Goal: Information Seeking & Learning: Learn about a topic

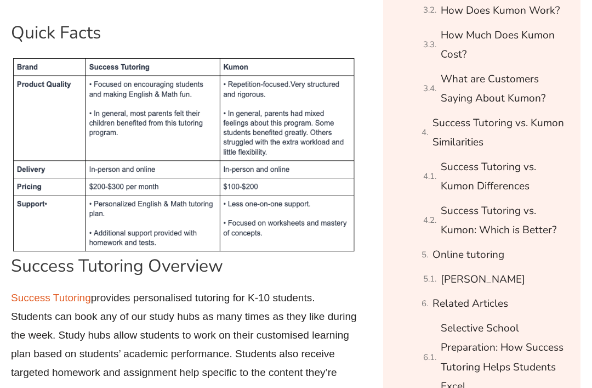
scroll to position [967, 0]
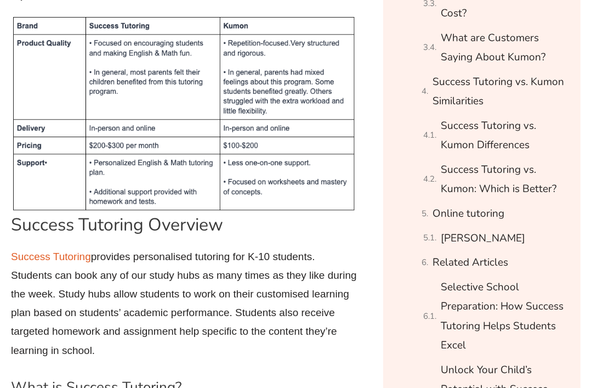
click at [510, 135] on link "Success Tutoring vs. Kumon Differences" at bounding box center [504, 135] width 127 height 39
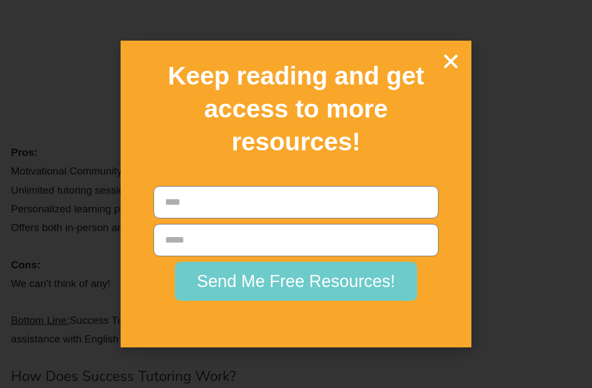
scroll to position [4509, 0]
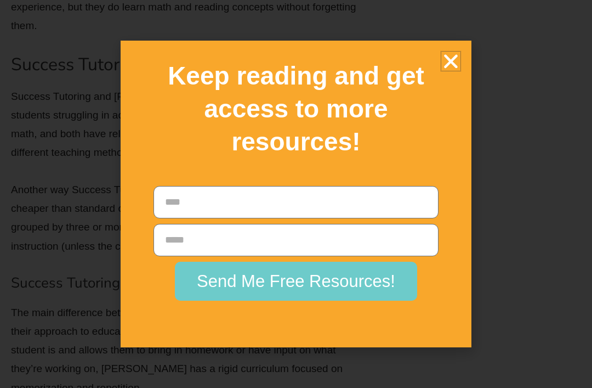
click at [448, 71] on icon "Close" at bounding box center [450, 61] width 19 height 19
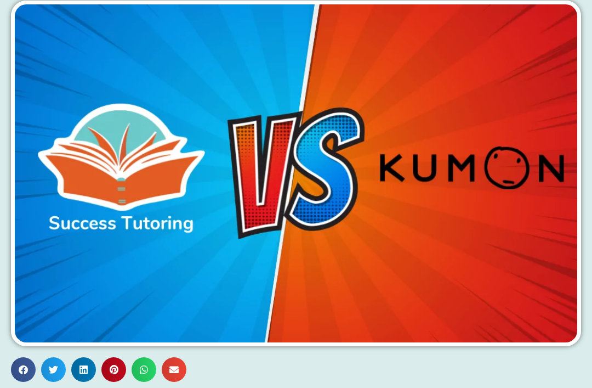
scroll to position [0, 0]
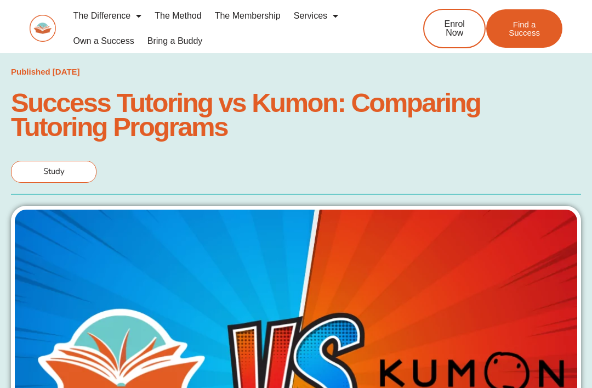
click at [183, 16] on link "The Method" at bounding box center [178, 15] width 60 height 25
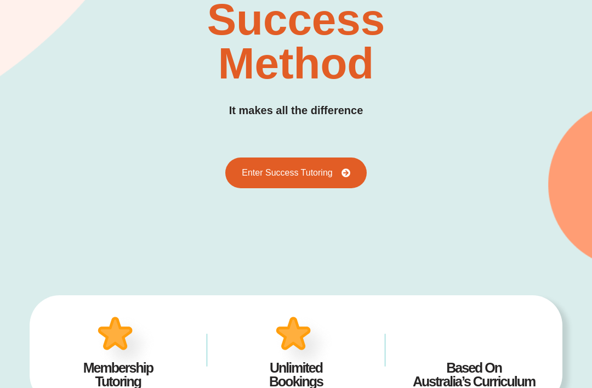
scroll to position [165, 0]
click at [329, 158] on link "Enter Success Tutoring" at bounding box center [295, 172] width 141 height 31
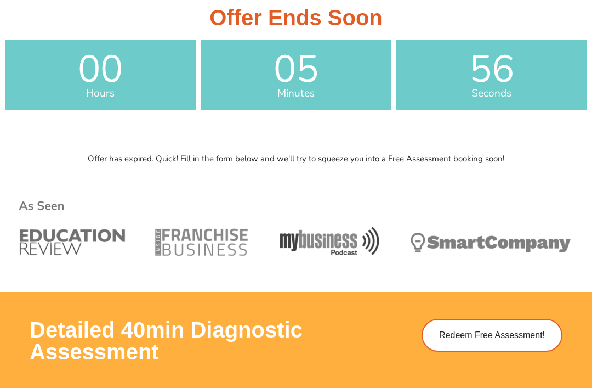
scroll to position [352, 0]
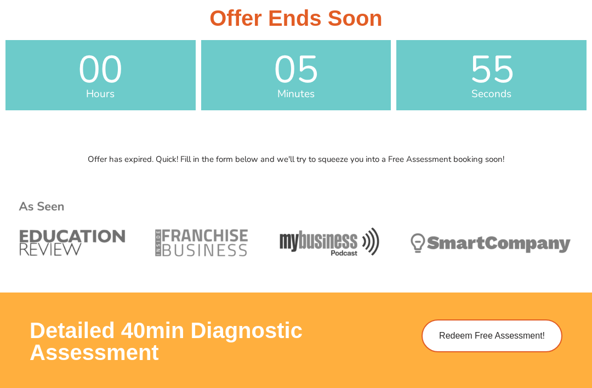
click at [505, 191] on img at bounding box center [295, 230] width 561 height 112
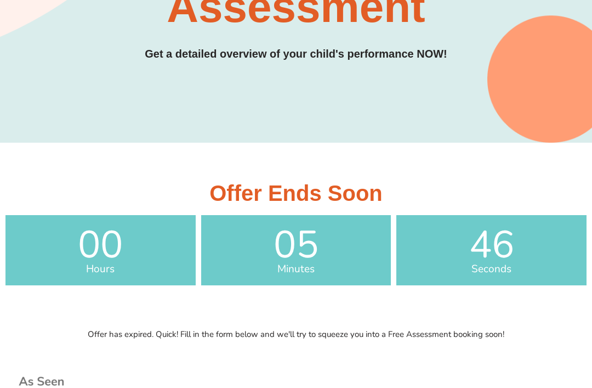
scroll to position [0, 0]
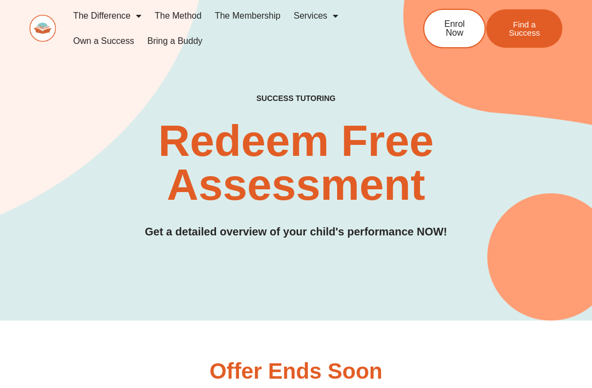
click at [534, 42] on link "Find a Success" at bounding box center [524, 28] width 76 height 38
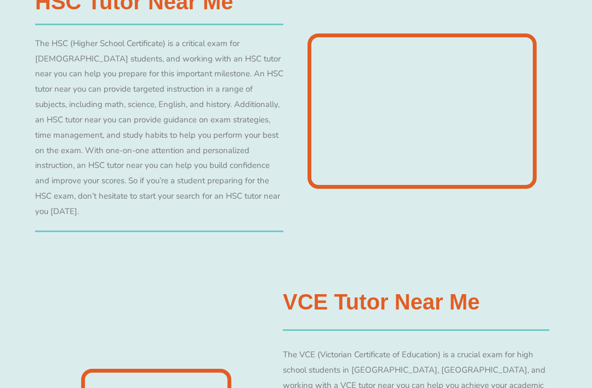
scroll to position [3483, 0]
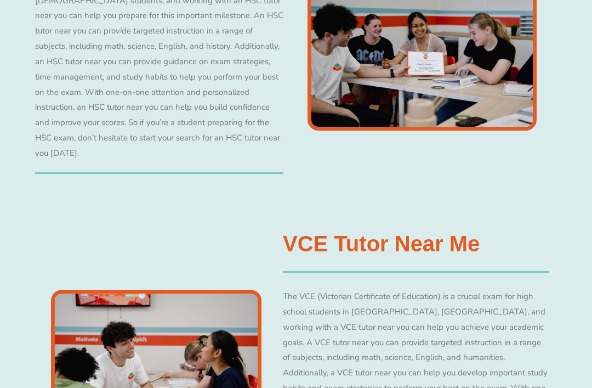
click at [465, 233] on h3 "VCE Tutor Near Me" at bounding box center [381, 244] width 197 height 22
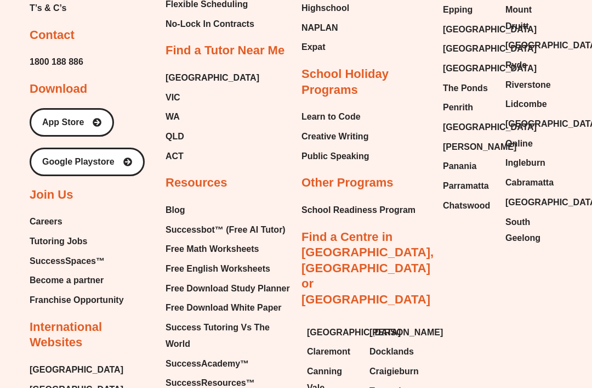
scroll to position [4799, 0]
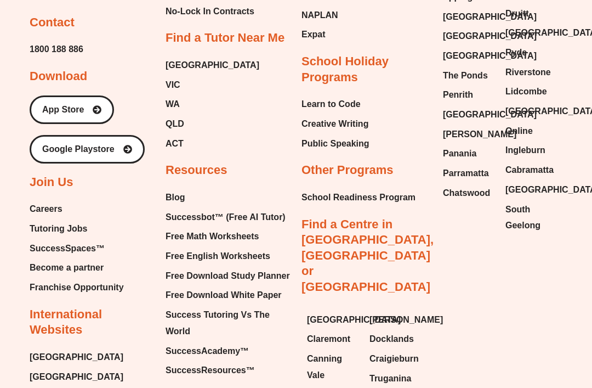
click at [400, 331] on span "Docklands" at bounding box center [391, 339] width 44 height 16
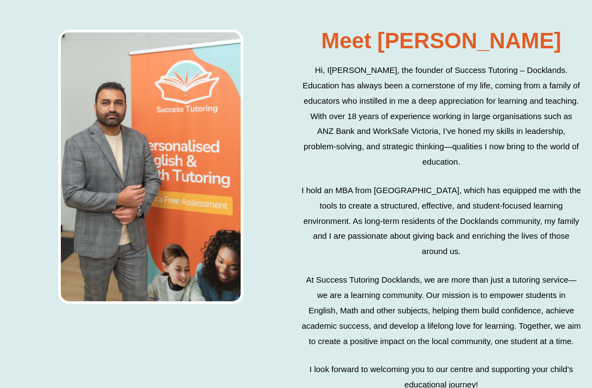
scroll to position [4092, 0]
